Goal: Task Accomplishment & Management: Manage account settings

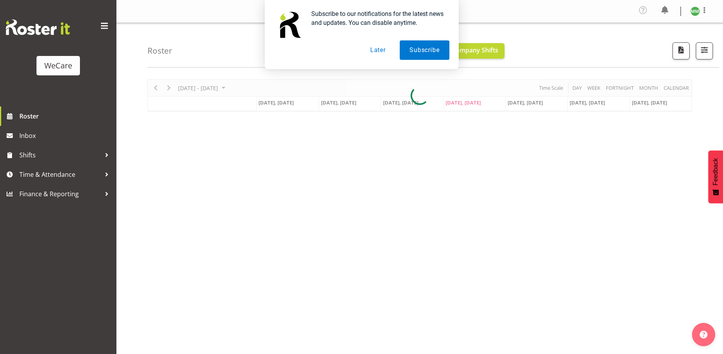
click at [380, 45] on button "Later" at bounding box center [378, 49] width 35 height 19
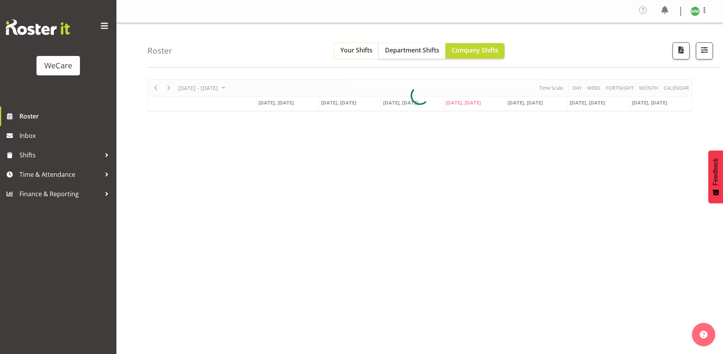
click at [358, 55] on button "Your Shifts" at bounding box center [356, 51] width 45 height 16
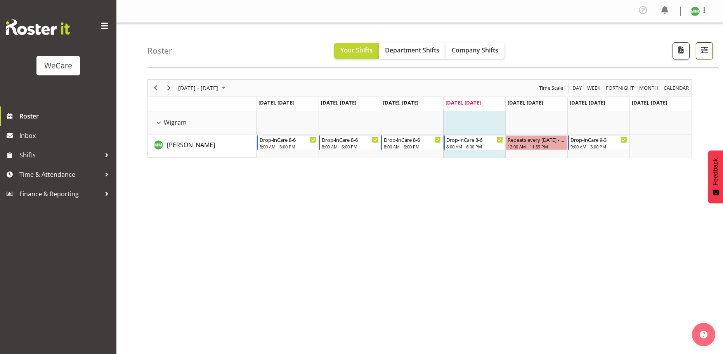
click at [704, 53] on span "button" at bounding box center [704, 50] width 10 height 10
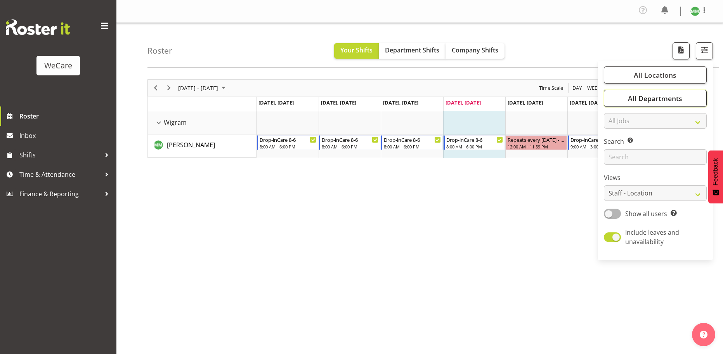
click at [687, 99] on button "All Departments" at bounding box center [655, 98] width 103 height 17
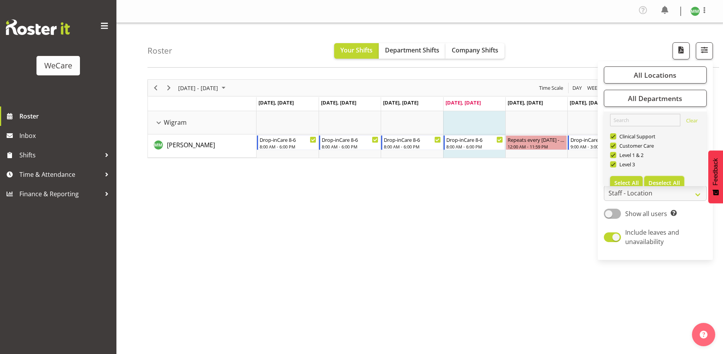
click at [668, 179] on button "Deselect All" at bounding box center [664, 183] width 40 height 14
checkbox input "false"
click at [619, 165] on span at bounding box center [618, 164] width 6 height 6
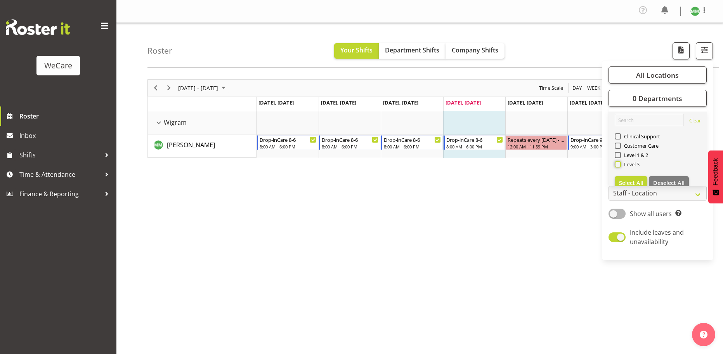
click at [619, 165] on input "Level 3" at bounding box center [617, 164] width 5 height 5
checkbox input "true"
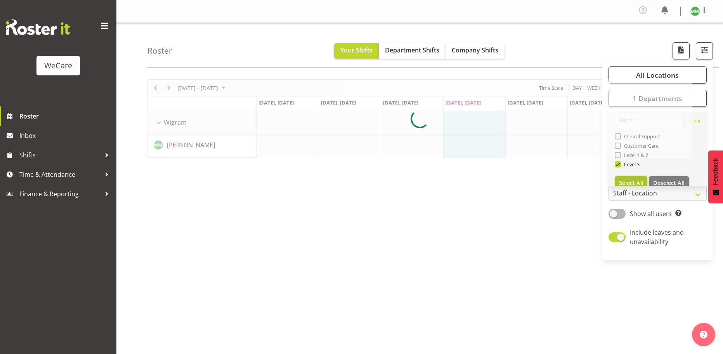
click at [630, 180] on span "Select All" at bounding box center [631, 182] width 24 height 7
checkbox input "true"
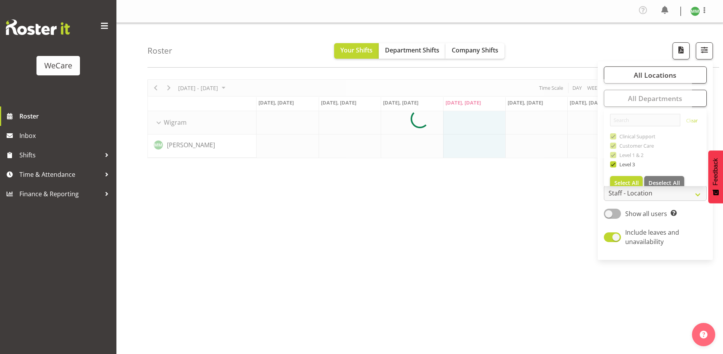
click at [372, 182] on div "[DATE] - [DATE] [DATE] Day Week Fortnight Month calendar Month Agenda Time Scal…" at bounding box center [435, 228] width 576 height 310
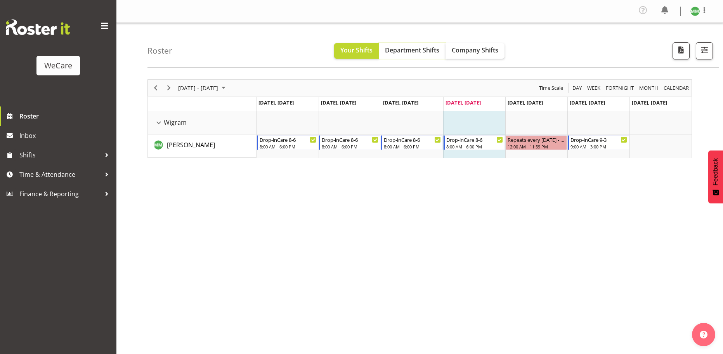
click at [425, 53] on span "Department Shifts" at bounding box center [412, 50] width 54 height 9
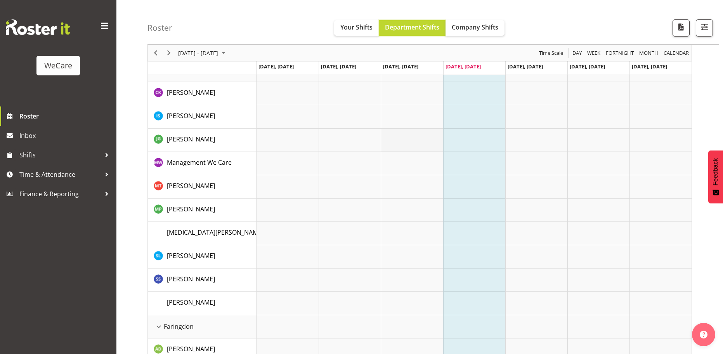
scroll to position [39, 0]
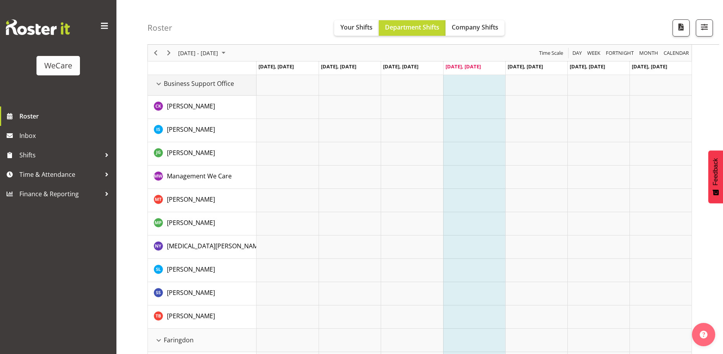
click at [156, 82] on div "Business Support Office resource" at bounding box center [159, 84] width 10 height 10
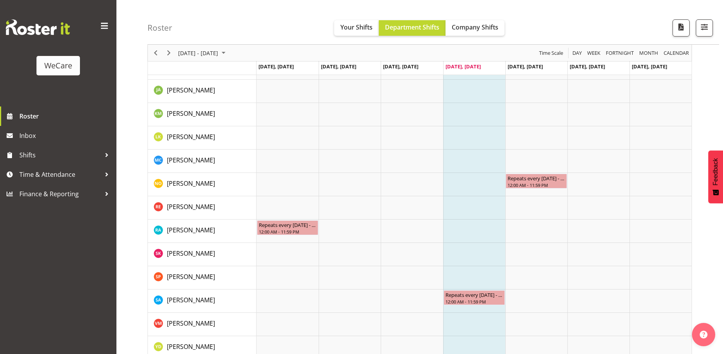
scroll to position [275, 0]
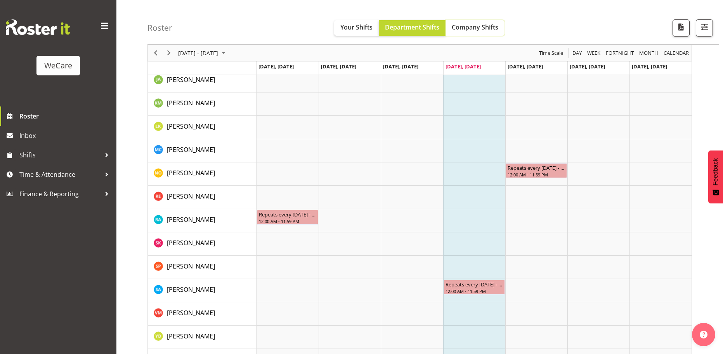
click at [484, 29] on span "Company Shifts" at bounding box center [475, 27] width 47 height 9
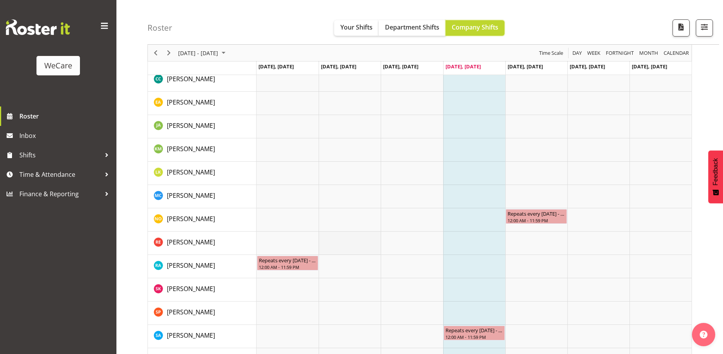
scroll to position [272, 0]
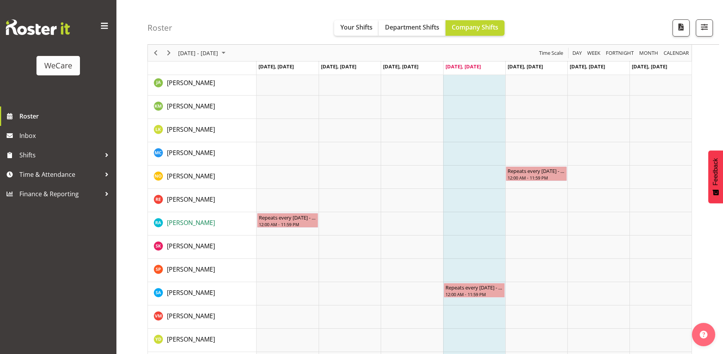
click at [180, 223] on span "[PERSON_NAME]" at bounding box center [191, 222] width 48 height 9
click at [487, 223] on td "Timeline Week of September 4, 2025" at bounding box center [474, 223] width 62 height 23
click at [351, 213] on td "Timeline Week of September 4, 2025" at bounding box center [350, 223] width 62 height 23
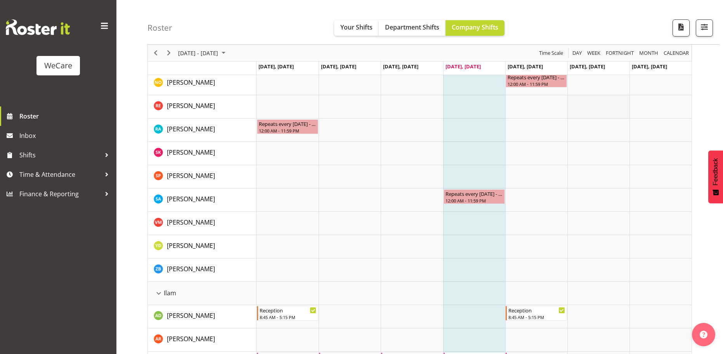
scroll to position [194, 0]
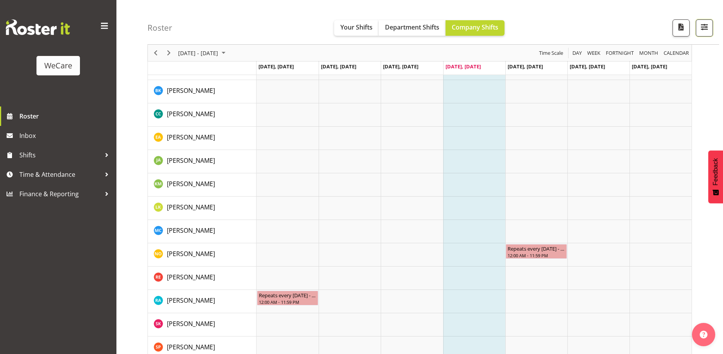
click at [704, 25] on span "button" at bounding box center [704, 27] width 10 height 10
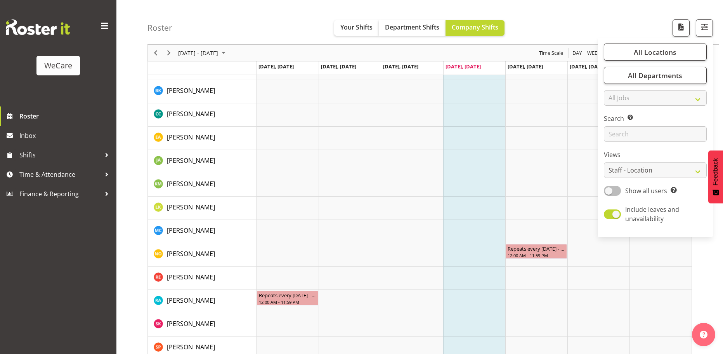
click at [614, 192] on span at bounding box center [612, 191] width 17 height 10
click at [609, 192] on input "Show all users Show only rostered employees" at bounding box center [606, 190] width 5 height 5
checkbox input "true"
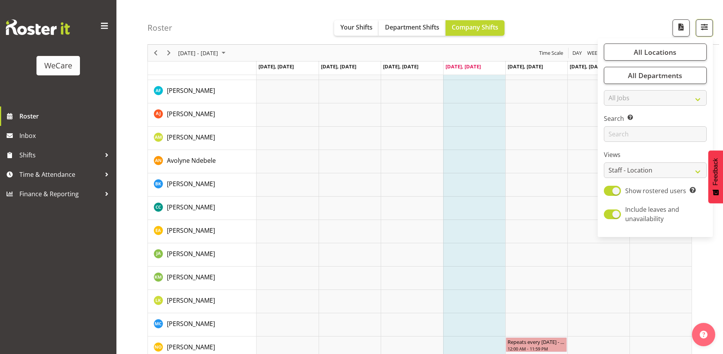
click at [703, 28] on span "button" at bounding box center [704, 27] width 10 height 10
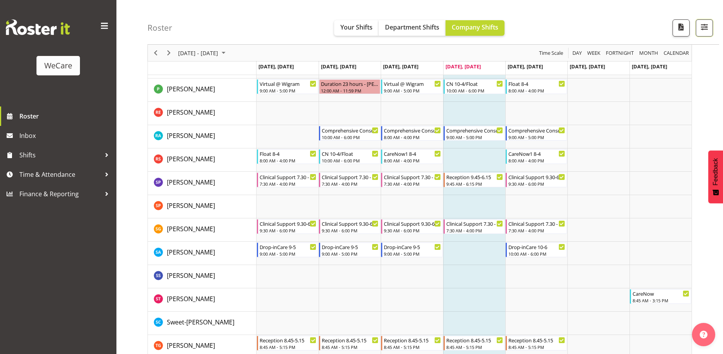
scroll to position [2717, 0]
